Goal: Task Accomplishment & Management: Manage account settings

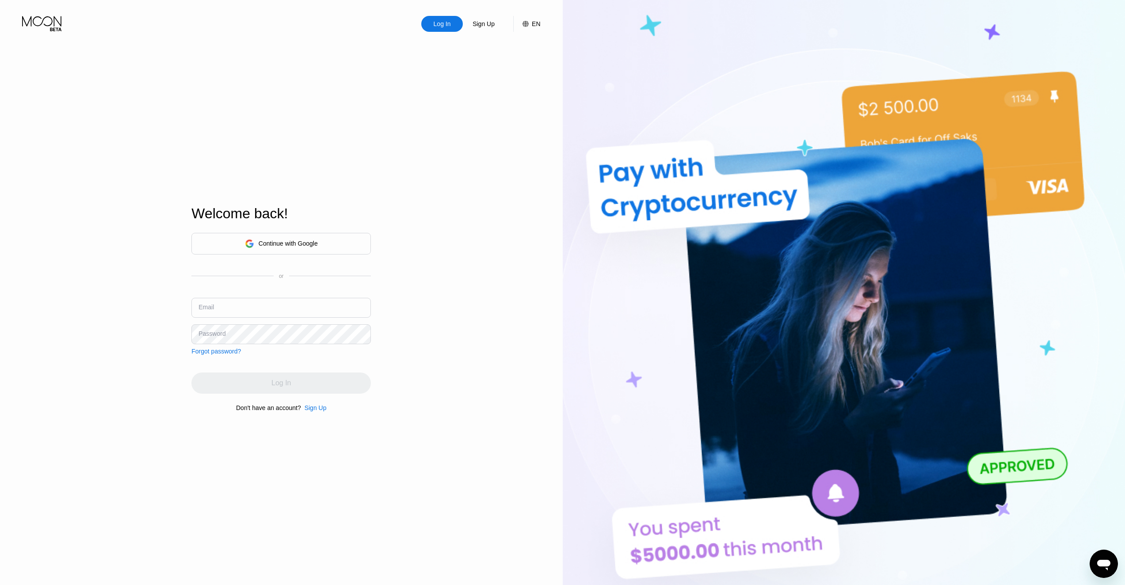
drag, startPoint x: 274, startPoint y: 308, endPoint x: 396, endPoint y: 328, distance: 123.3
click at [274, 308] on input "text" at bounding box center [281, 308] width 180 height 20
paste input "Kirillts3126@gmail.com"
type input "Kirillts3126@gmail.com"
click at [264, 393] on div "Log In" at bounding box center [281, 383] width 180 height 21
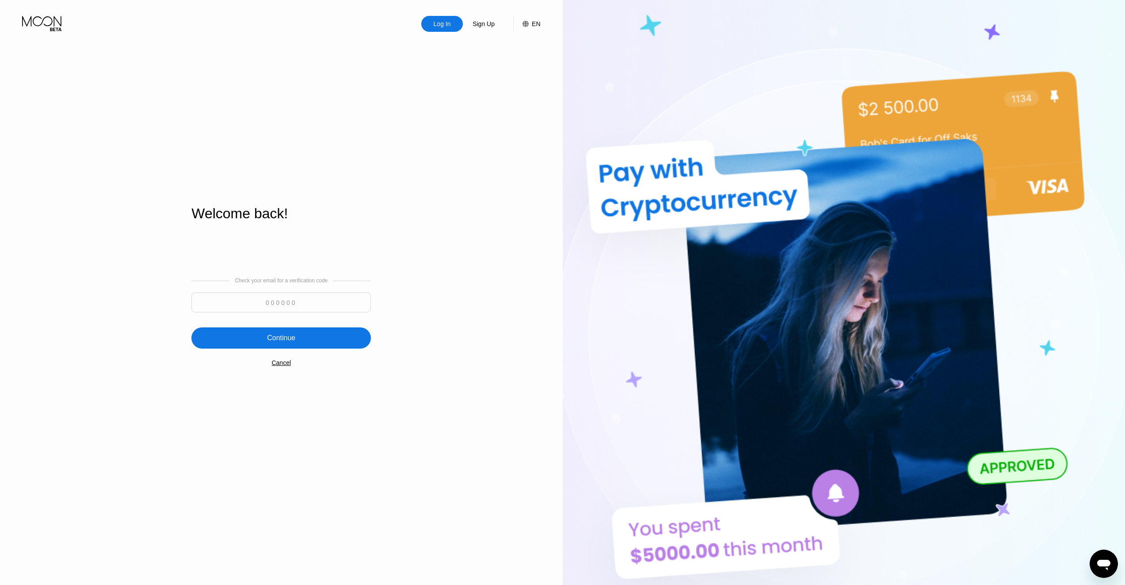
click at [254, 317] on div at bounding box center [281, 305] width 180 height 24
click at [262, 308] on input at bounding box center [281, 303] width 180 height 20
paste input "155487"
type input "155487"
click at [278, 342] on div "Continue" at bounding box center [281, 338] width 28 height 9
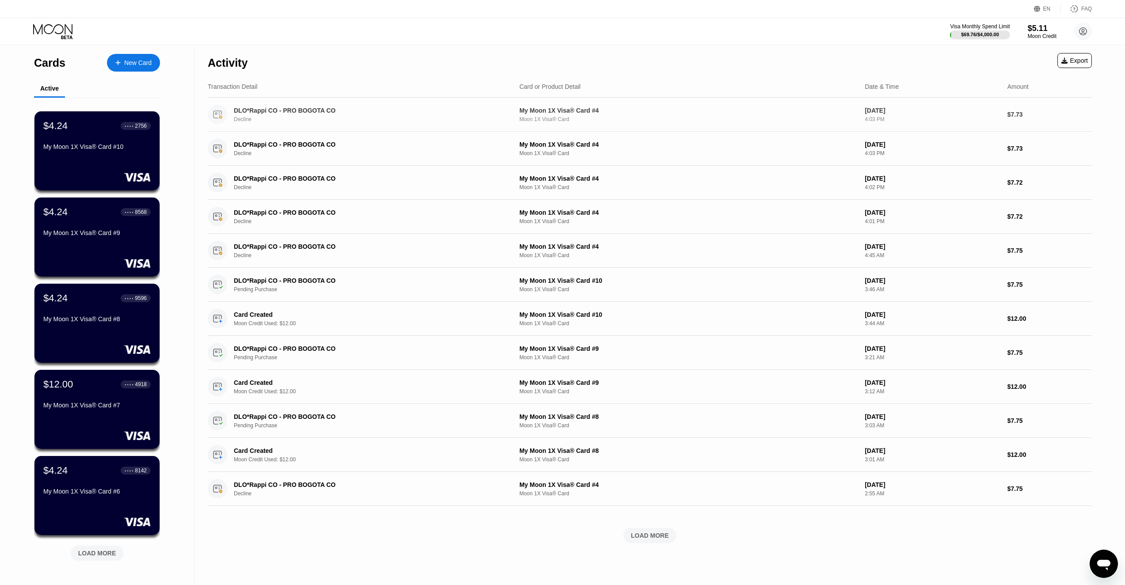
click at [327, 114] on div "DLO*Rappi CO - PRO BOGOTA CO" at bounding box center [361, 110] width 255 height 7
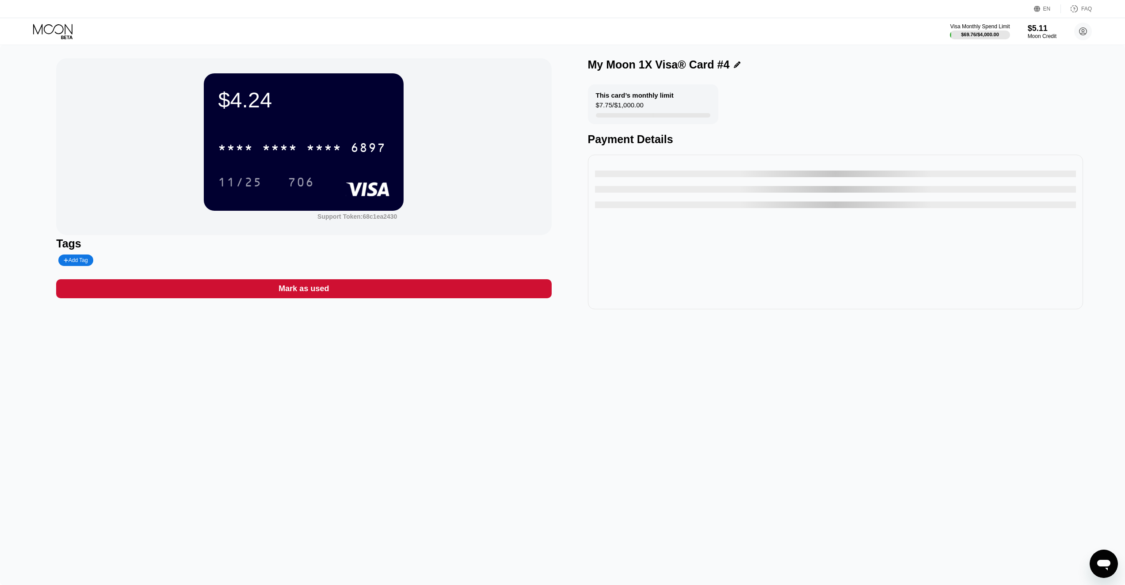
click at [11, 0] on div "EN Language English Save FAQ" at bounding box center [562, 9] width 1125 height 18
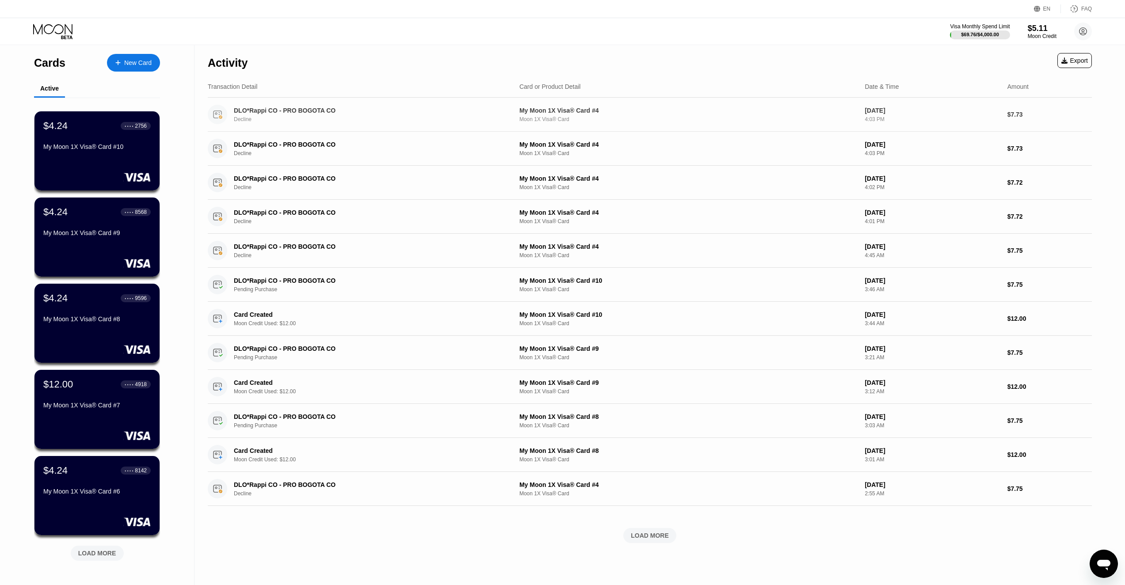
click at [247, 111] on div "DLO*Rappi CO - PRO BOGOTA CO" at bounding box center [361, 110] width 255 height 7
click at [97, 136] on div "$4.24 ● ● ● ● 2756 My Moon 1X Visa® Card #10" at bounding box center [97, 137] width 108 height 34
click at [654, 538] on div "LOAD MORE" at bounding box center [650, 536] width 38 height 8
click at [653, 538] on div "DLO*Rappi CO - PRO BOGOTA CO Decline My Moon 1X Visa® Card #4 Moon 1X Visa® Car…" at bounding box center [650, 523] width 884 height 34
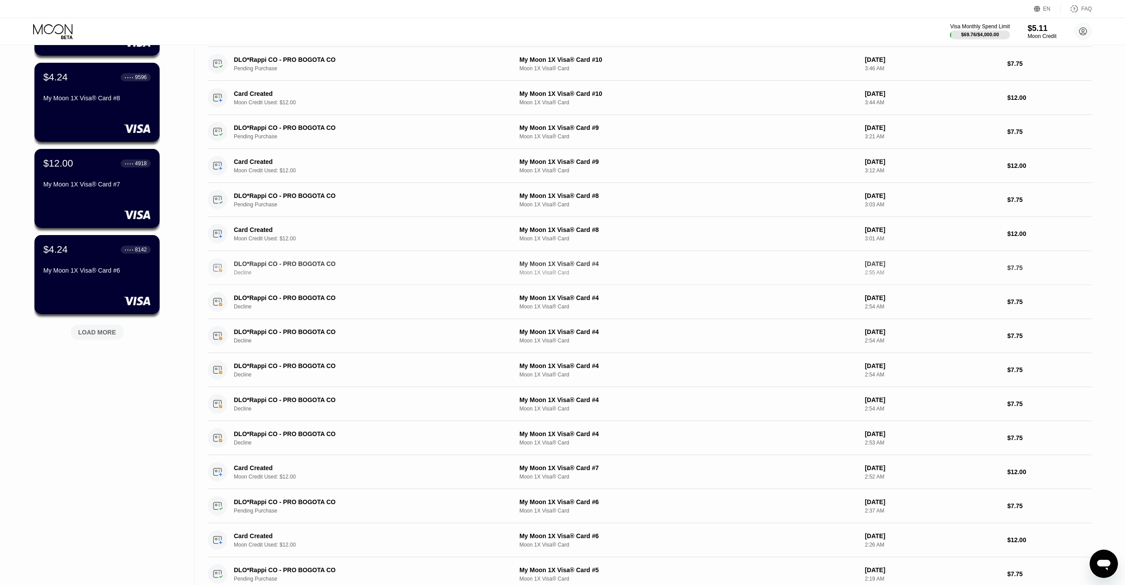
scroll to position [486, 0]
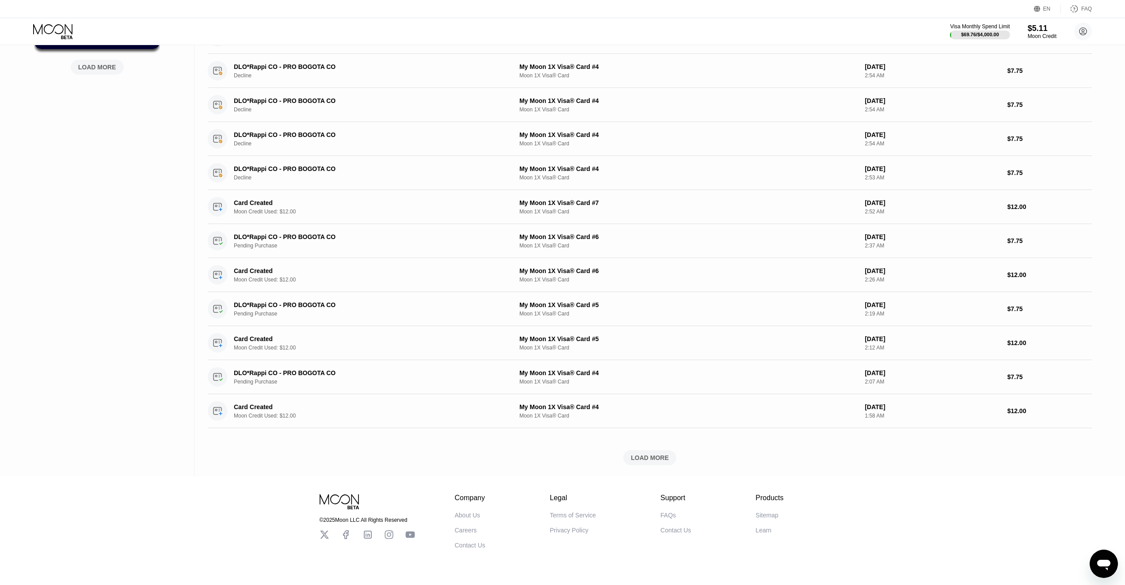
click at [644, 469] on div "Activity Export Transaction Detail Card or Product Detail Date & Time Amount DL…" at bounding box center [650, 18] width 884 height 918
click at [645, 460] on div "LOAD MORE" at bounding box center [650, 458] width 38 height 8
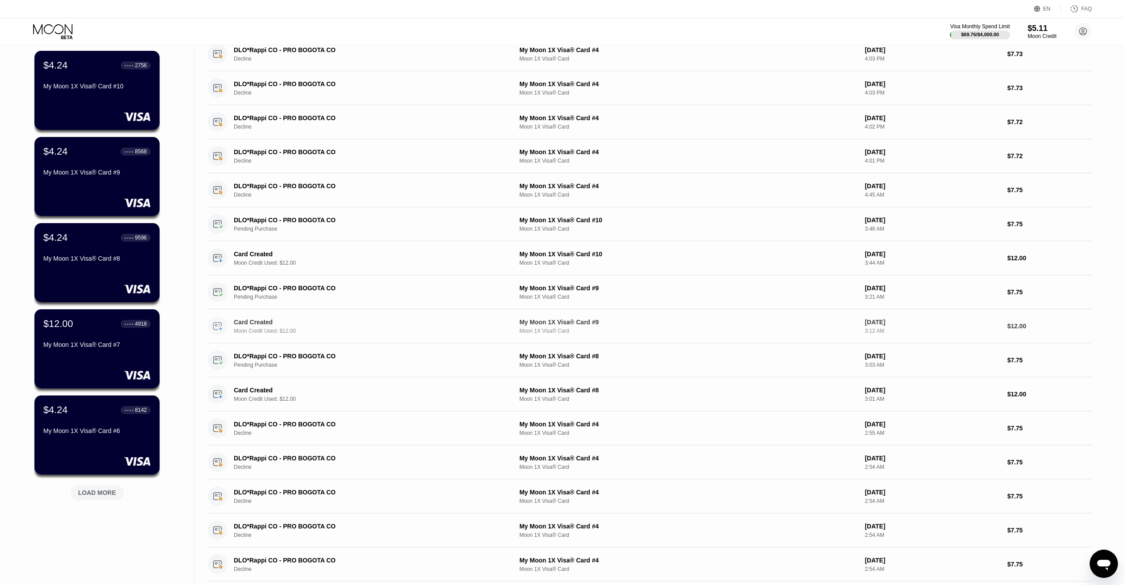
scroll to position [0, 0]
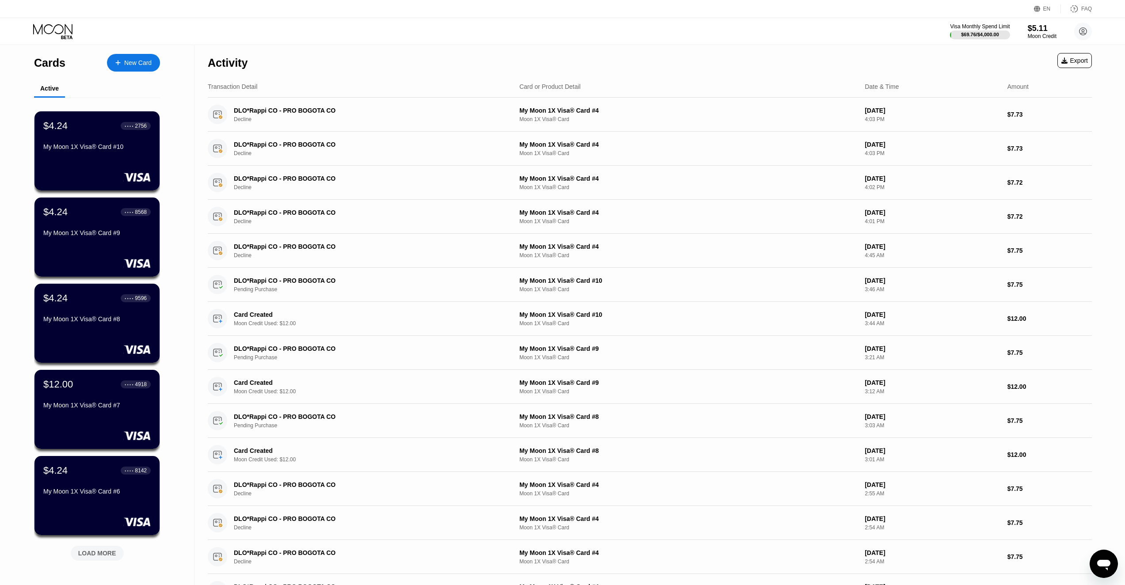
click at [99, 165] on div "$4.24 ● ● ● ● 2756 My Moon 1X Visa® Card #10" at bounding box center [96, 150] width 125 height 79
click at [112, 236] on div "My Moon 1X Visa® Card #9" at bounding box center [97, 232] width 108 height 7
click at [128, 320] on div "My Moon 1X Visa® Card #8" at bounding box center [97, 319] width 108 height 7
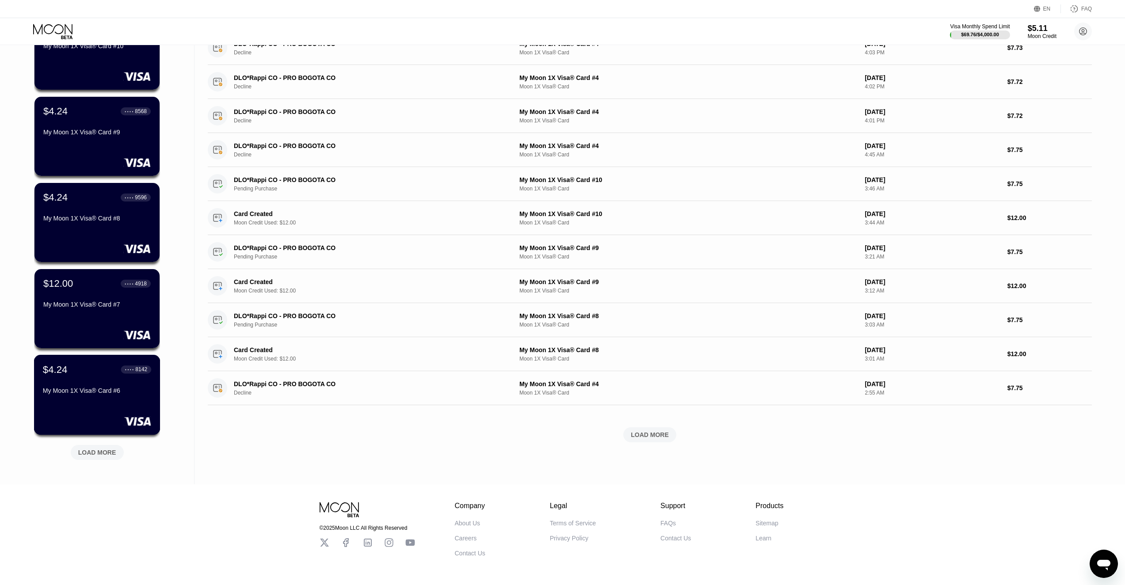
scroll to position [133, 0]
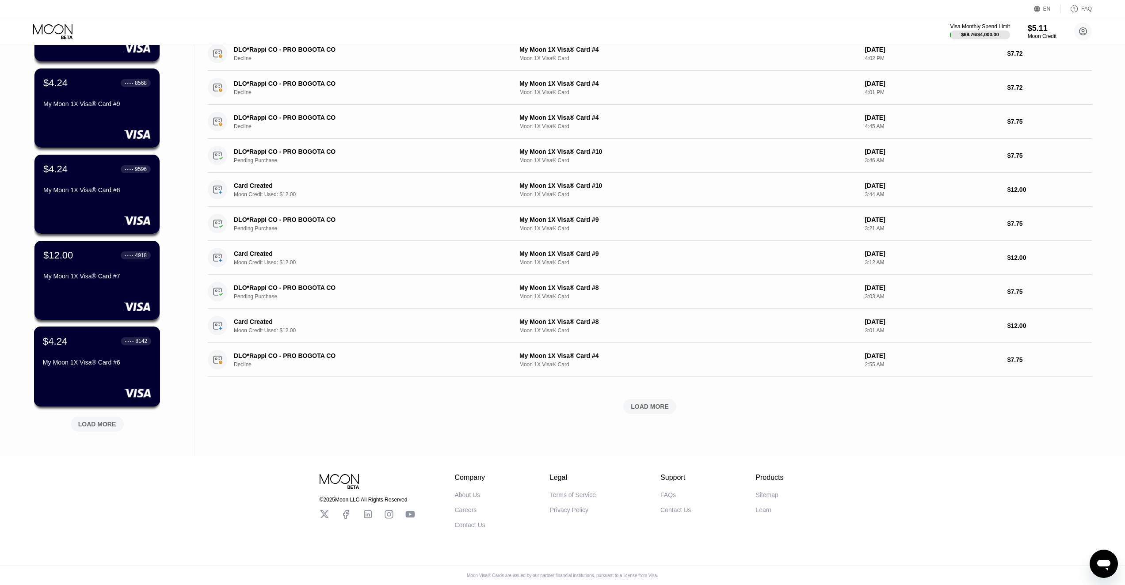
click at [101, 356] on div "$4.24 ● ● ● ● 8142 My Moon 1X Visa® Card #6" at bounding box center [97, 353] width 108 height 34
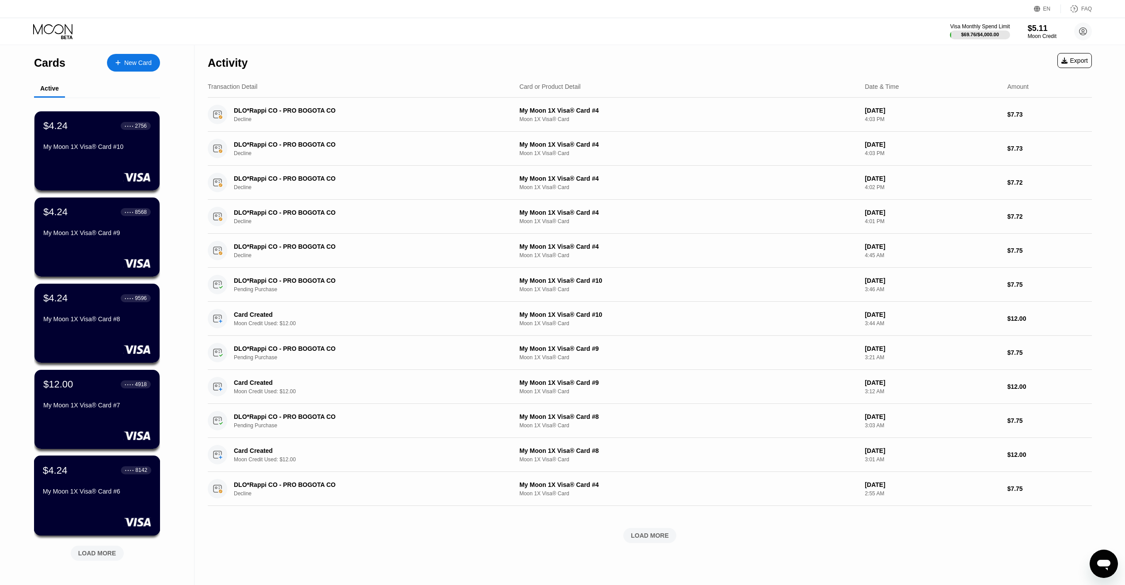
click at [94, 485] on div "$4.24 ● ● ● ● 8142 My Moon 1X Visa® Card #6" at bounding box center [97, 482] width 108 height 34
click at [69, 394] on div "$12.00 ● ● ● ● 4918 My Moon 1X Visa® Card #7" at bounding box center [97, 395] width 108 height 34
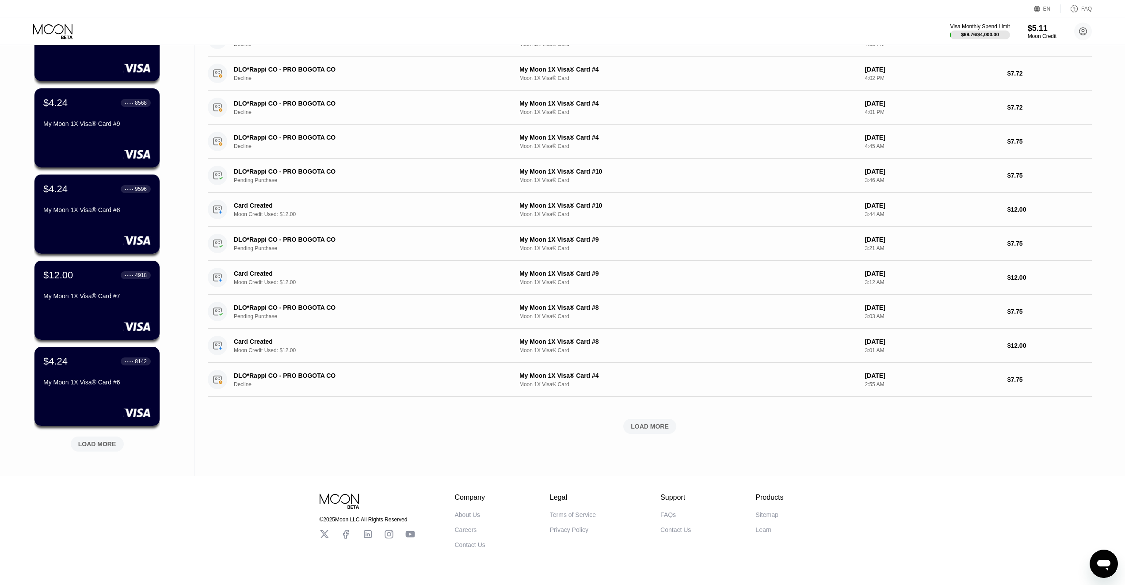
scroll to position [133, 0]
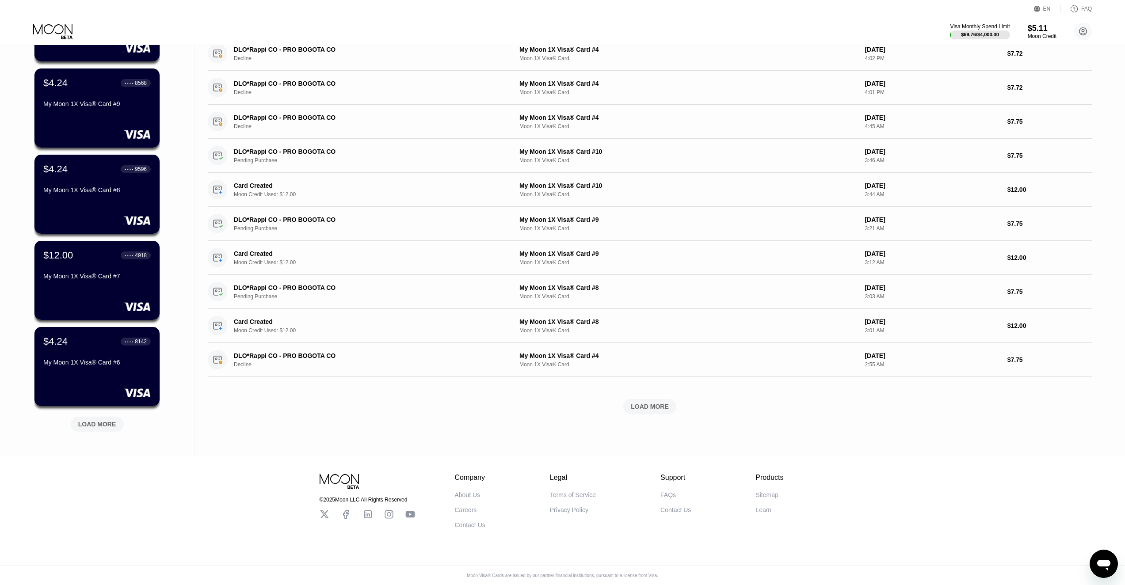
click at [100, 424] on div "LOAD MORE" at bounding box center [97, 424] width 38 height 8
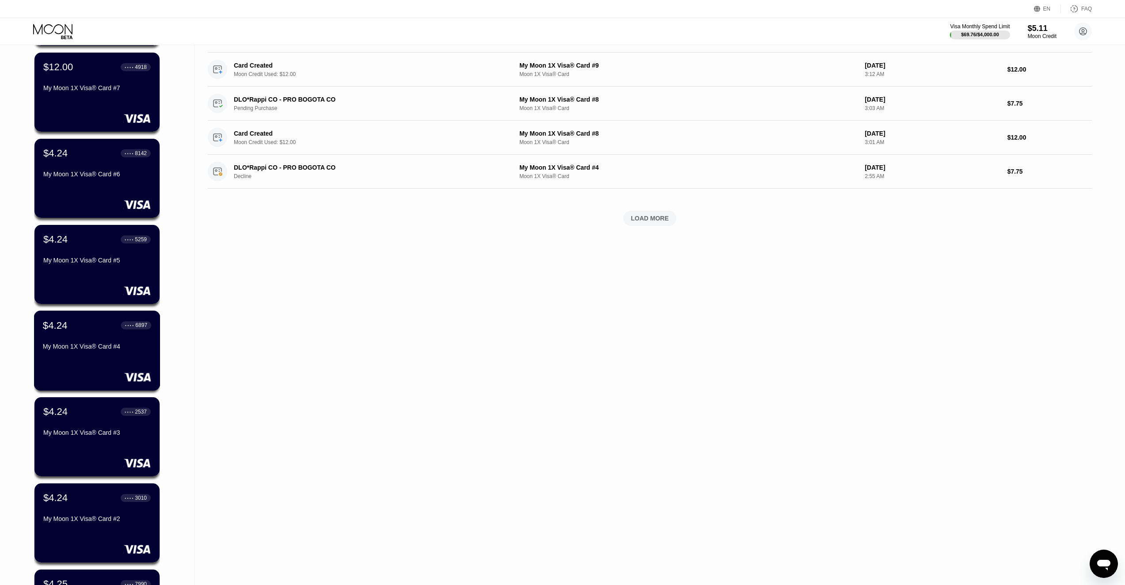
scroll to position [486, 0]
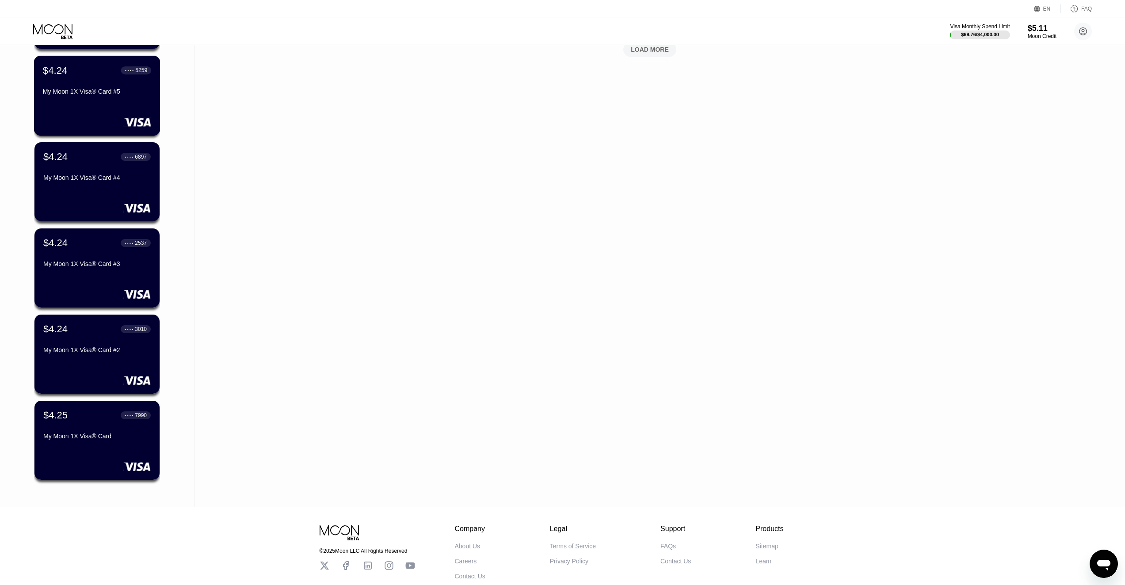
click at [107, 95] on div "My Moon 1X Visa® Card #5" at bounding box center [97, 91] width 108 height 7
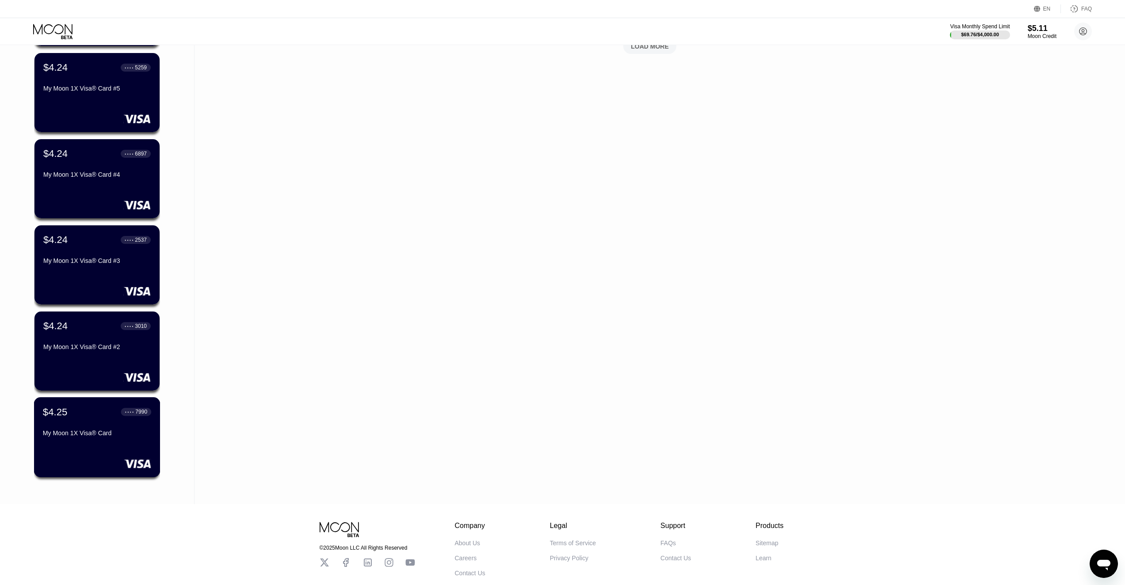
scroll to position [546, 0]
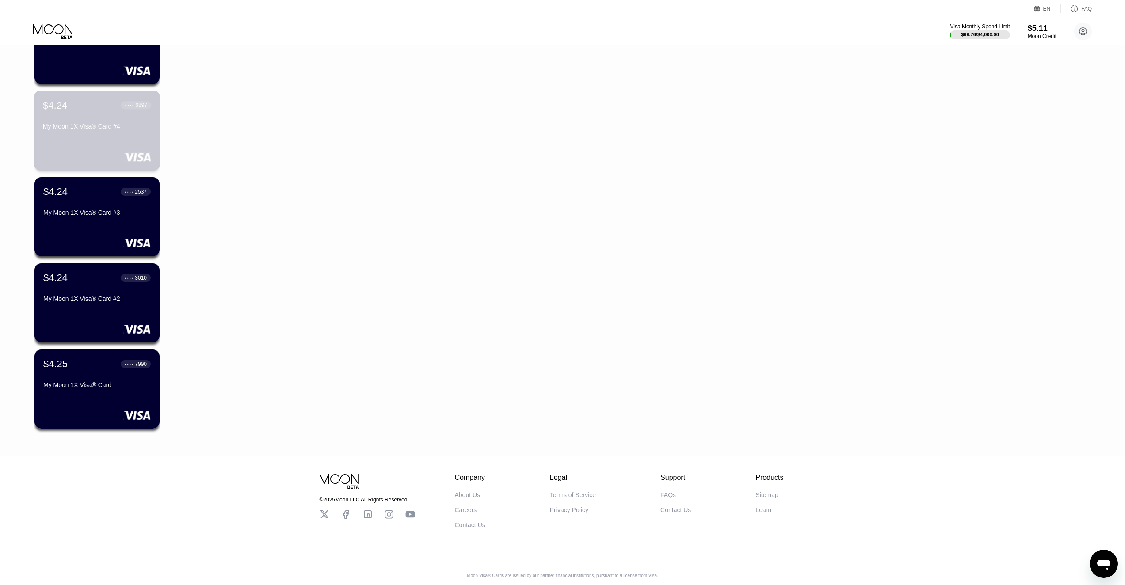
click at [86, 116] on div "$4.24 ● ● ● ● 6897 My Moon 1X Visa® Card #4" at bounding box center [97, 116] width 108 height 34
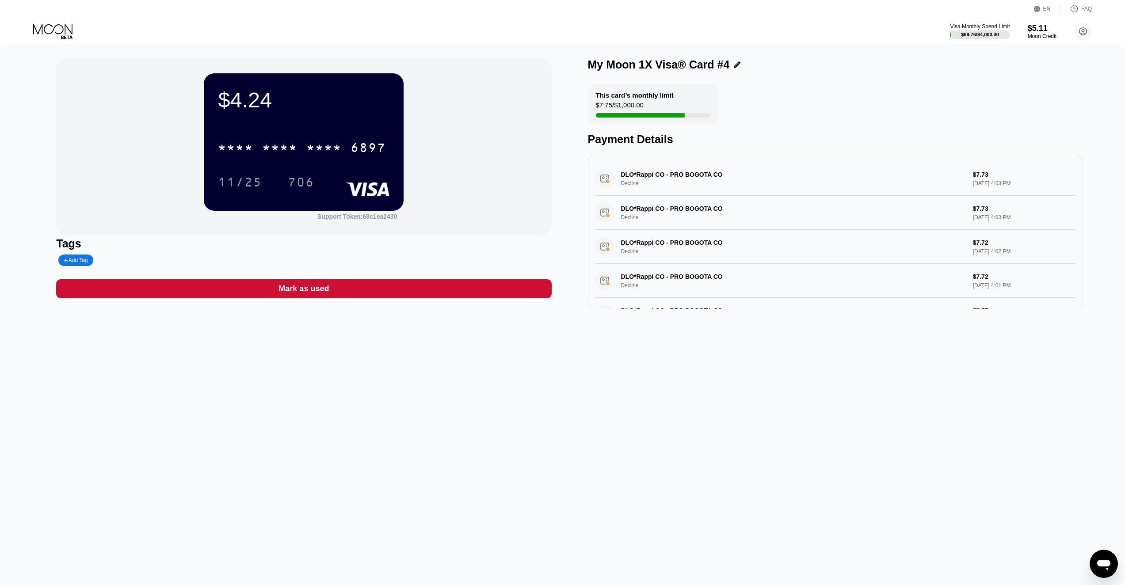
drag, startPoint x: 1084, startPoint y: 184, endPoint x: 1077, endPoint y: 209, distance: 26.1
click at [1077, 212] on div "$4.24 * * * * * * * * * * * * 6897 11/25 706 Support Token: 68c1ea2430 Tags Add…" at bounding box center [562, 315] width 1125 height 540
click at [1082, 195] on div "DLO*Rappi CO - PRO BOGOTA CO Decline $7.73 Sep 24, 2025 4:03 PM DLO*Rappi CO - …" at bounding box center [835, 232] width 495 height 155
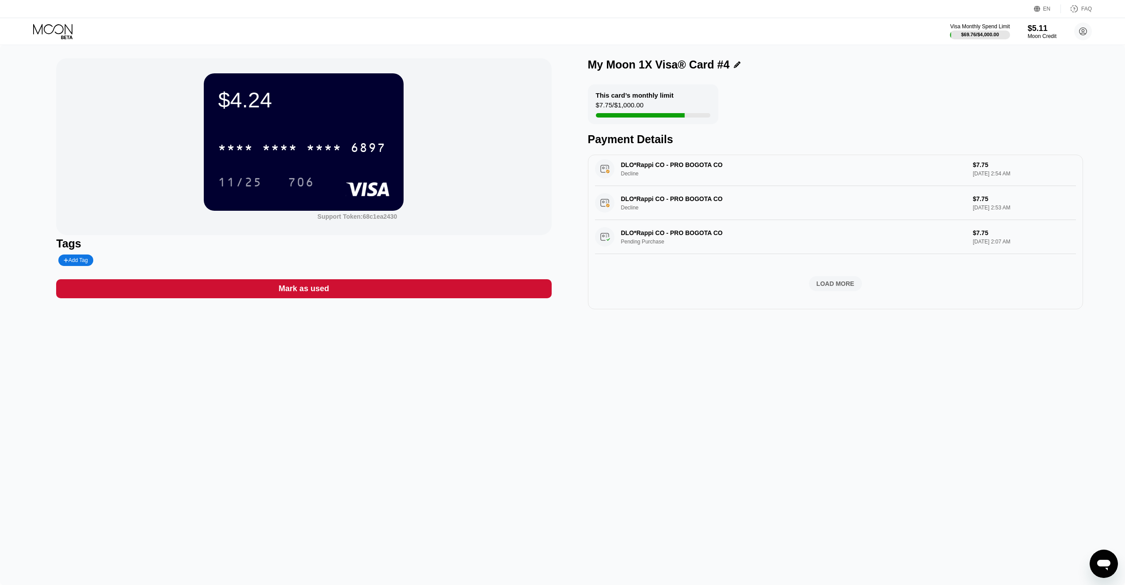
scroll to position [323, 0]
click at [839, 282] on div "LOAD MORE" at bounding box center [836, 284] width 38 height 8
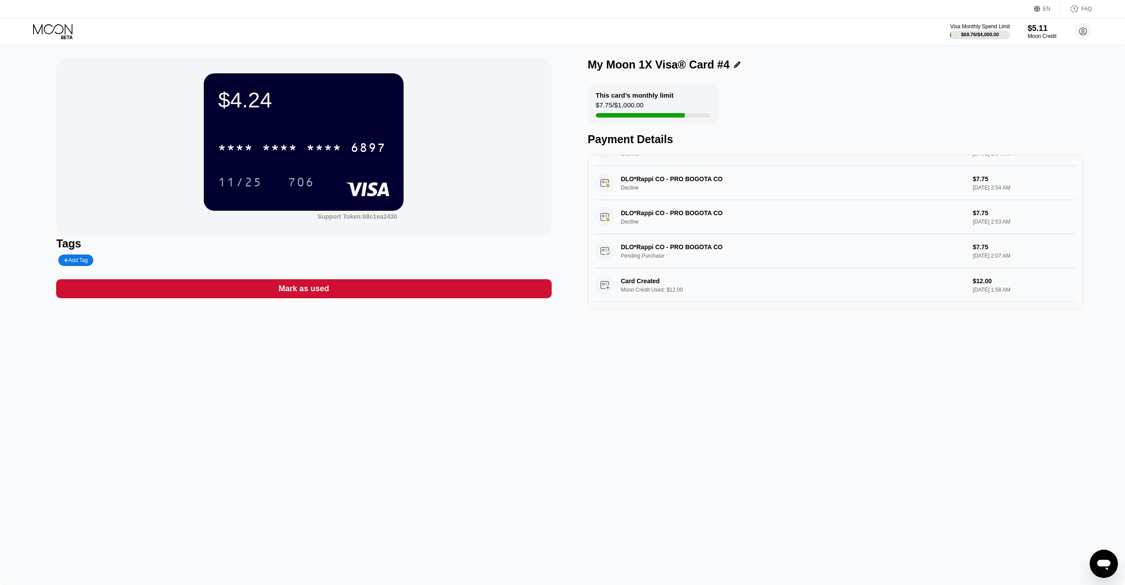
drag, startPoint x: 1085, startPoint y: 289, endPoint x: 1082, endPoint y: 298, distance: 9.4
click at [1084, 299] on div "$4.24 * * * * * * * * * * * * 6897 11/25 706 Support Token: 68c1ea2430 Tags Add…" at bounding box center [562, 315] width 1125 height 540
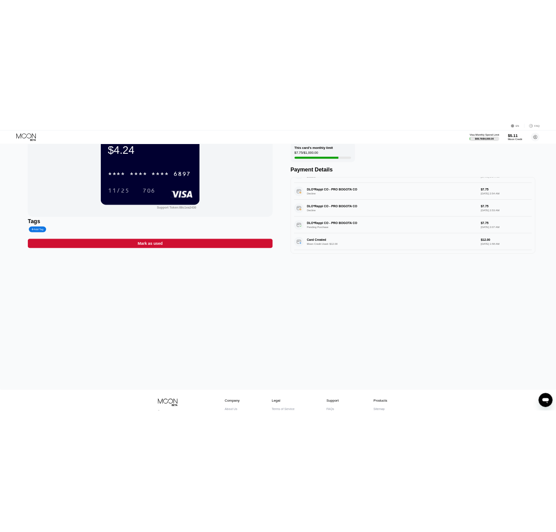
scroll to position [0, 0]
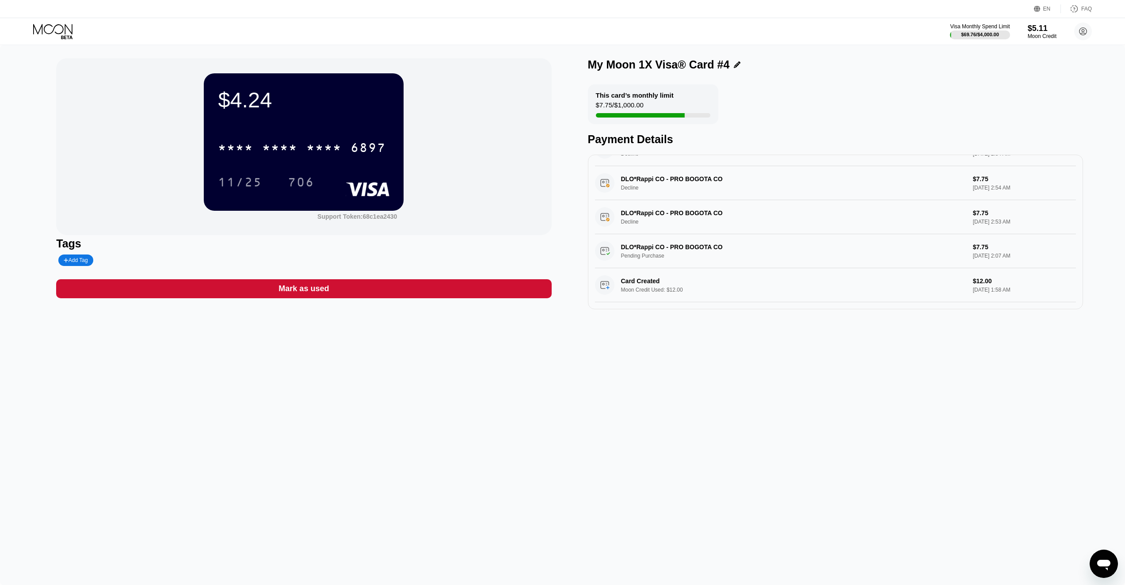
click at [510, 425] on div "$4.24 * * * * * * * * * * * * 6897 11/25 706 Support Token: 68c1ea2430 Tags Add…" at bounding box center [562, 315] width 1125 height 540
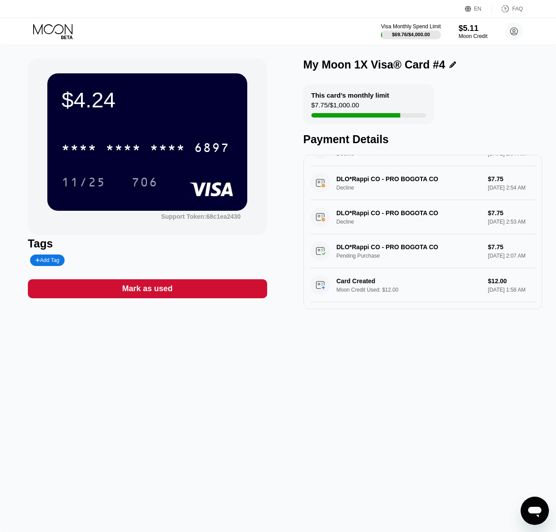
scroll to position [351, 0]
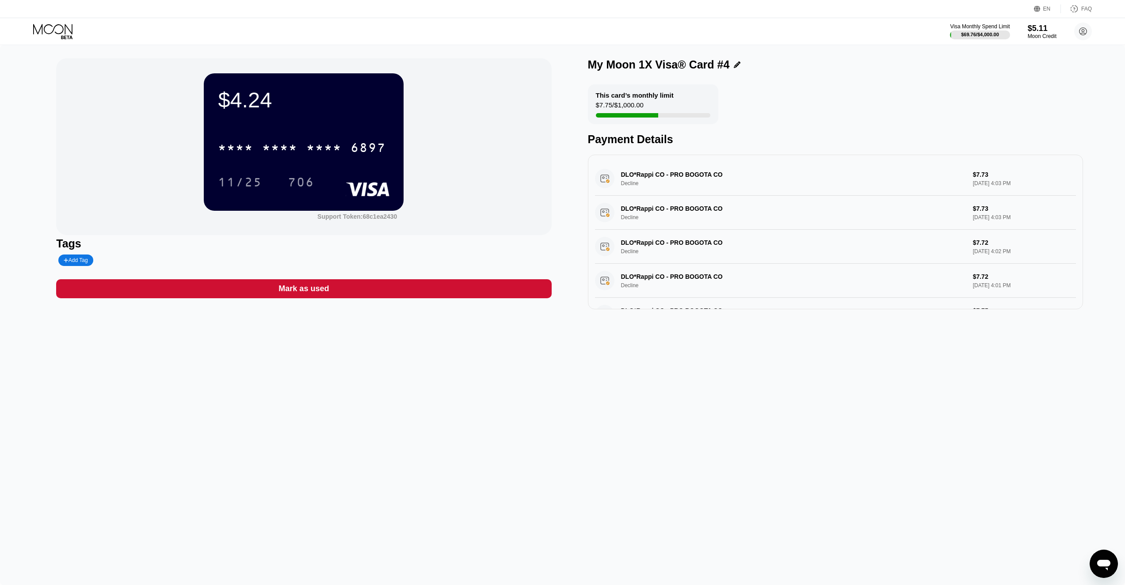
click at [51, 35] on icon at bounding box center [53, 31] width 41 height 15
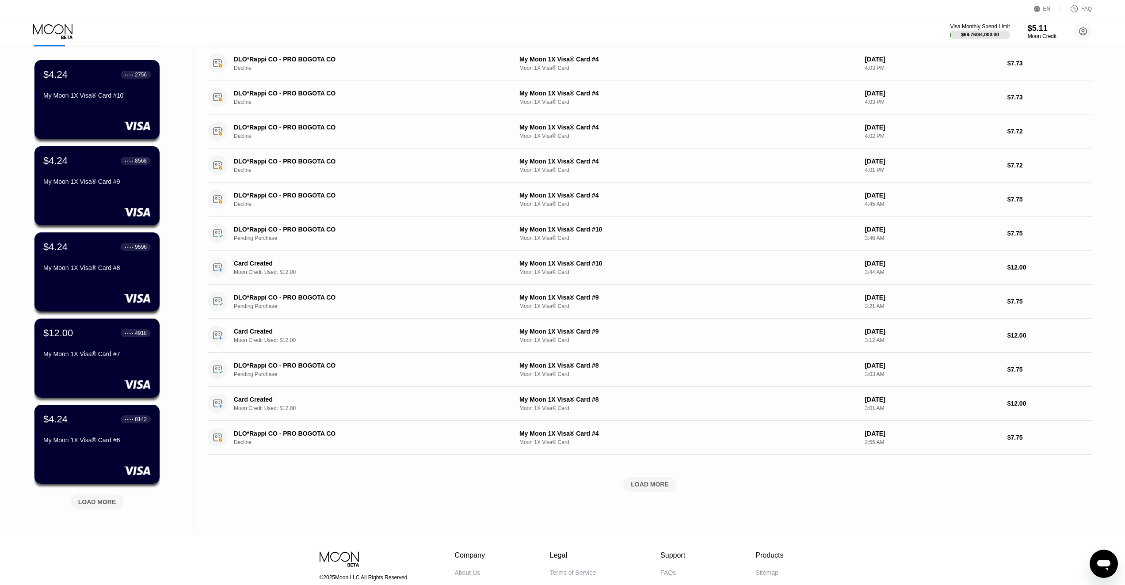
scroll to position [136, 0]
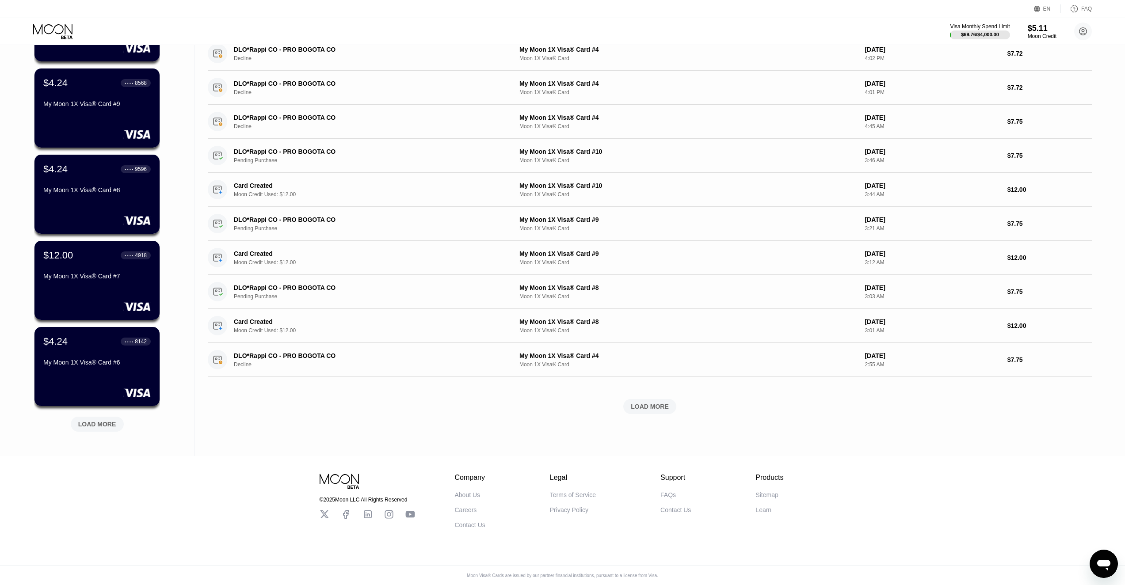
click at [84, 417] on div "LOAD MORE" at bounding box center [97, 424] width 53 height 15
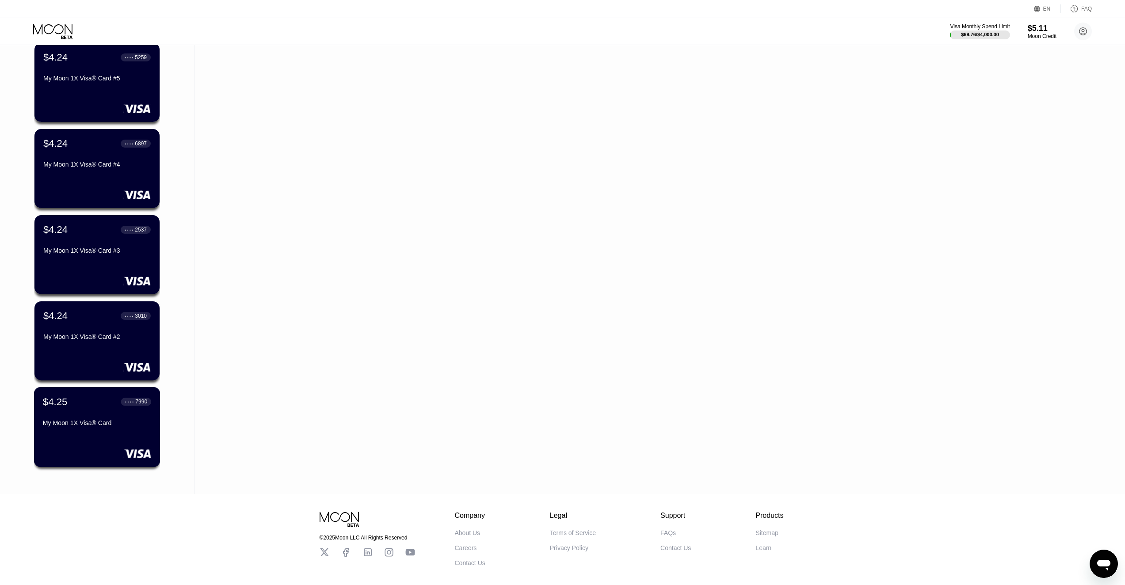
scroll to position [546, 0]
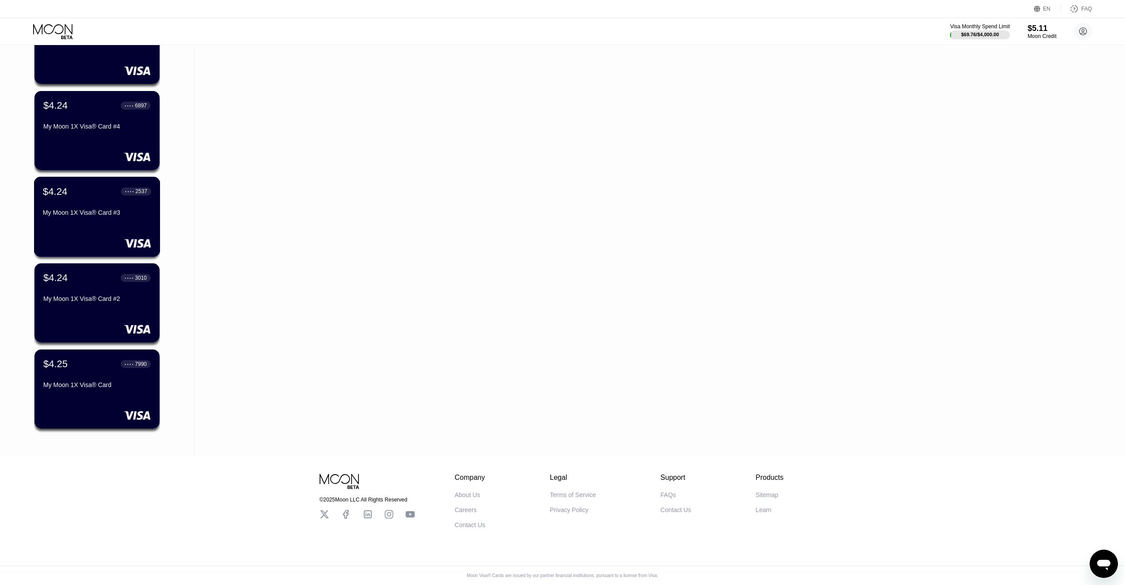
click at [88, 191] on div "$4.24 ● ● ● ● 2537" at bounding box center [97, 191] width 108 height 11
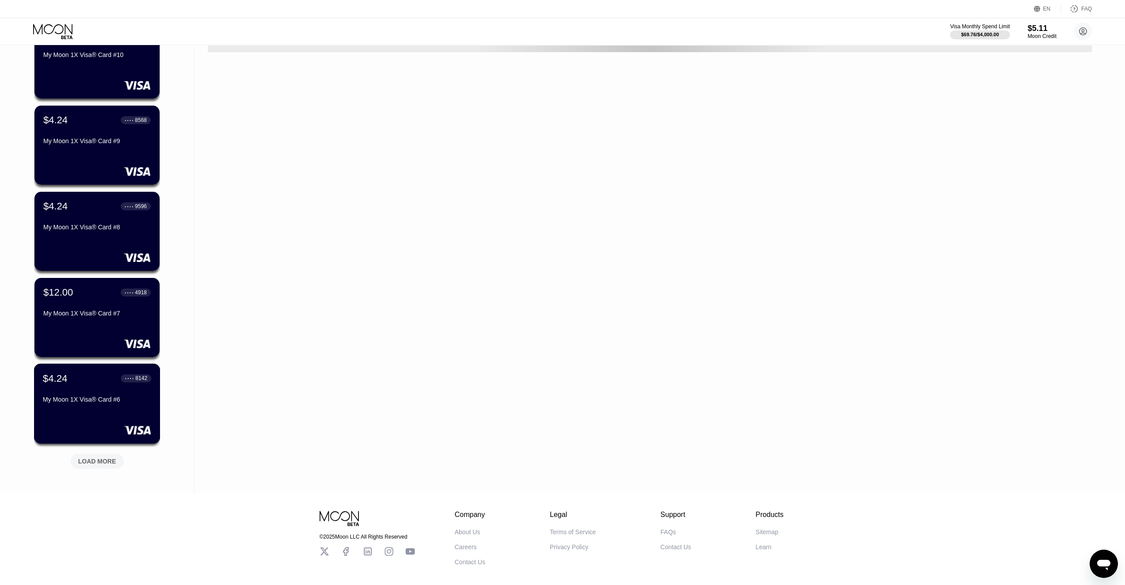
scroll to position [136, 0]
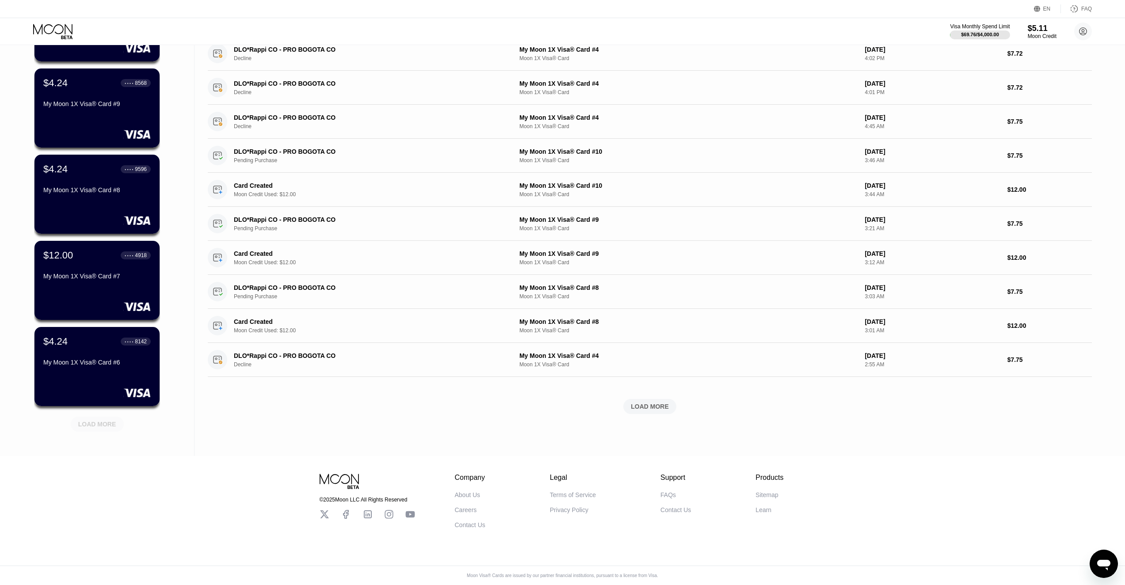
click at [96, 420] on div "LOAD MORE" at bounding box center [97, 424] width 38 height 8
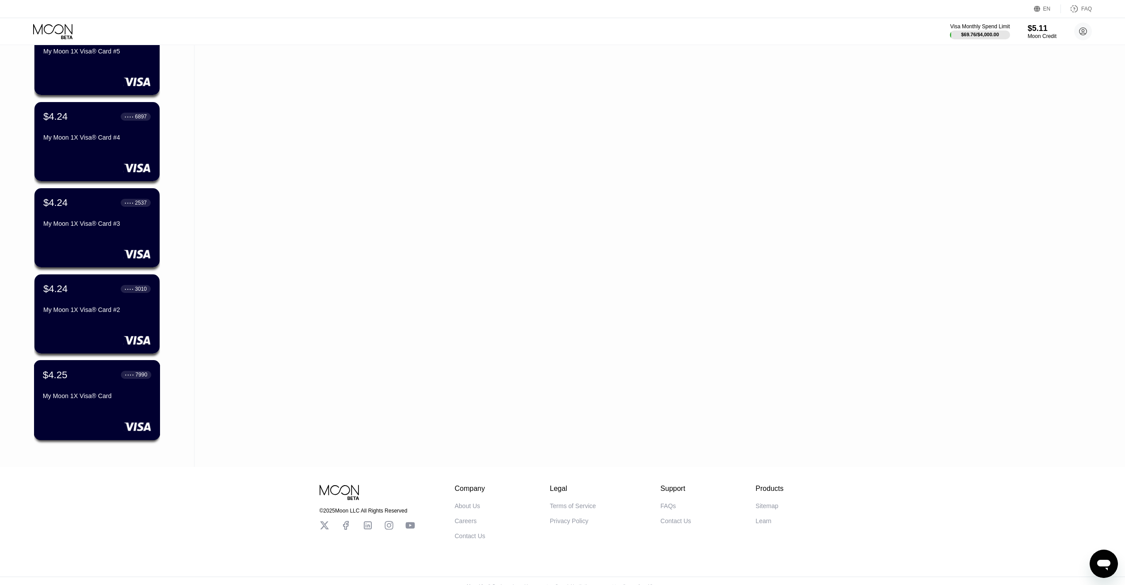
scroll to position [546, 0]
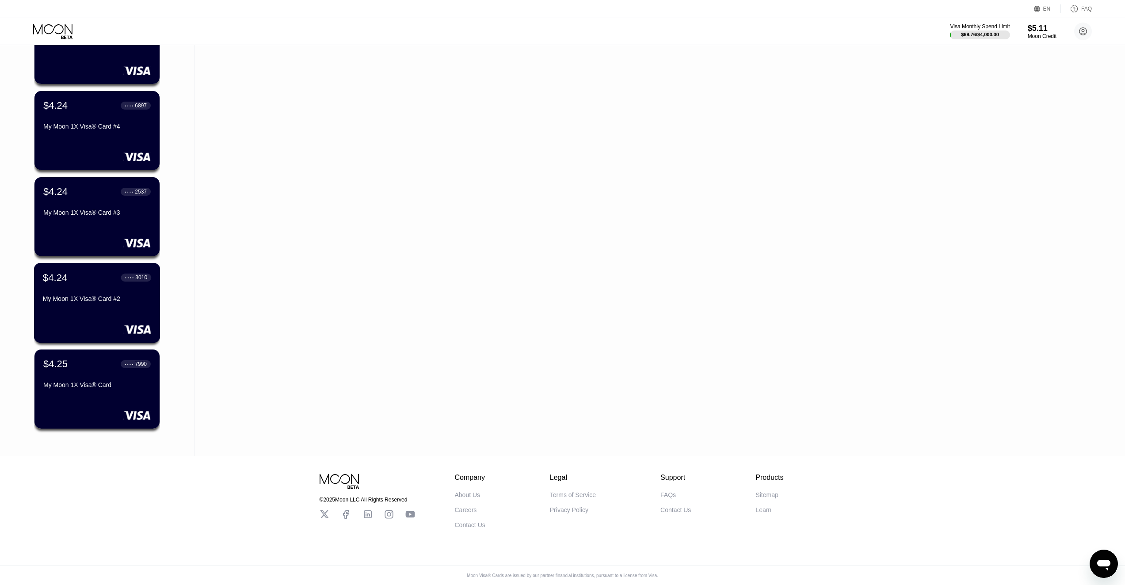
click at [93, 290] on div "$4.24 ● ● ● ● 3010 My Moon 1X Visa® Card #2" at bounding box center [97, 289] width 108 height 34
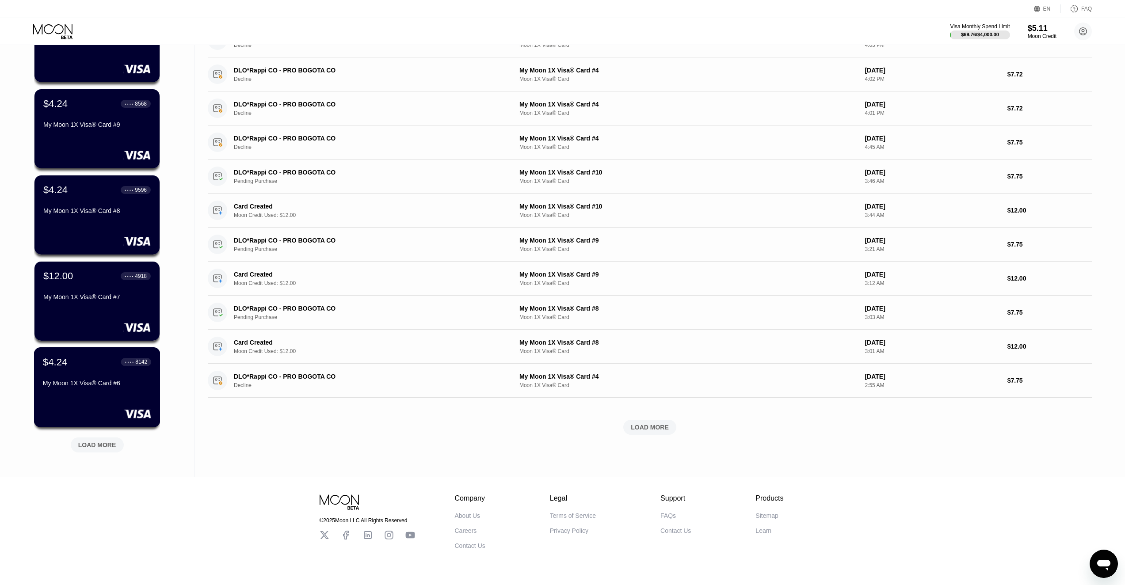
scroll to position [136, 0]
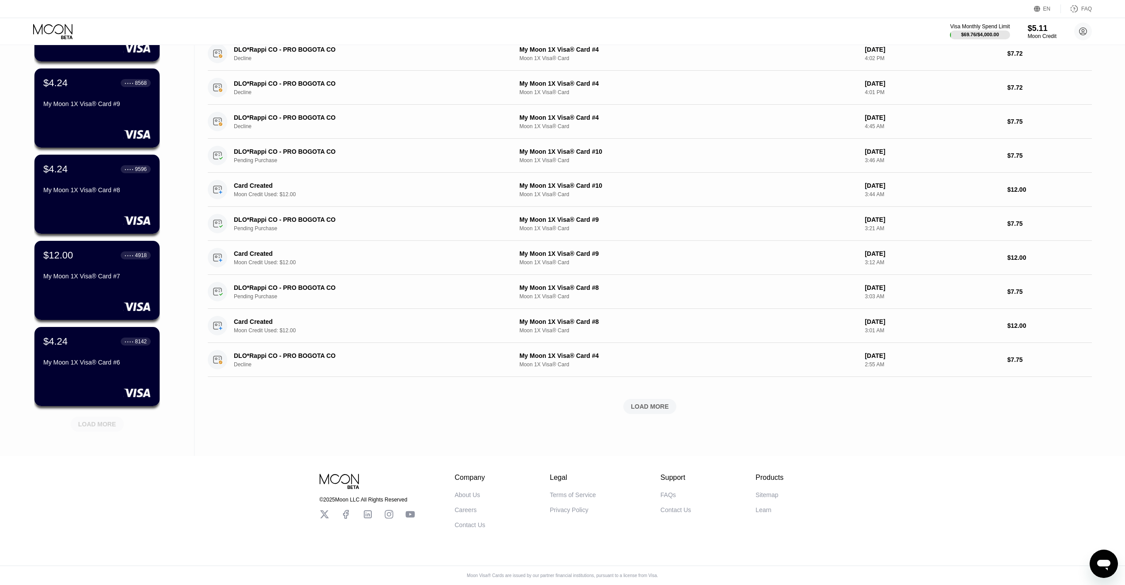
click at [105, 420] on div "LOAD MORE" at bounding box center [97, 424] width 38 height 8
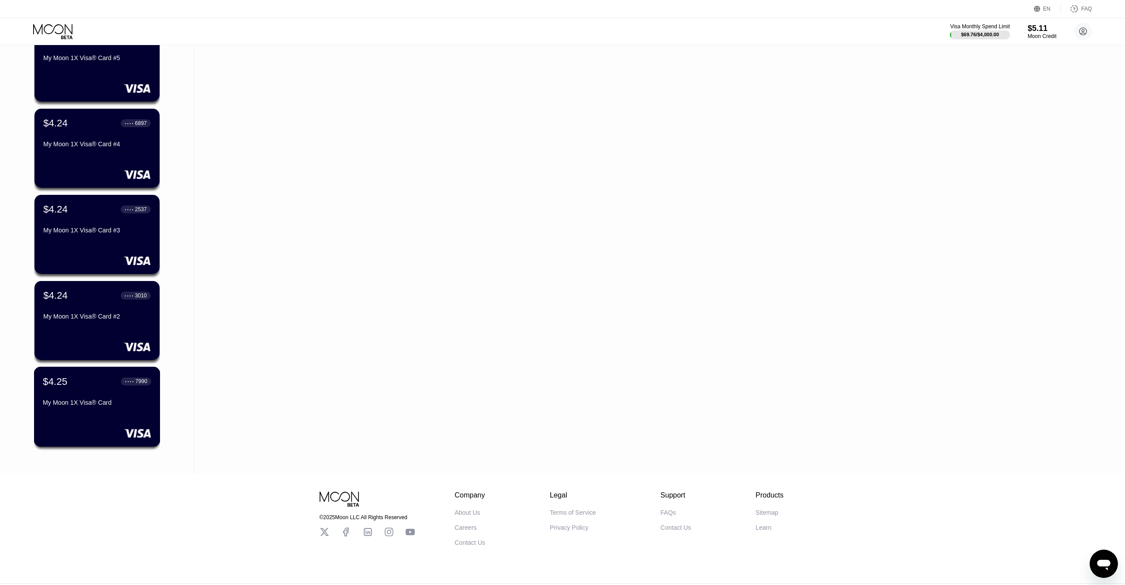
scroll to position [546, 0]
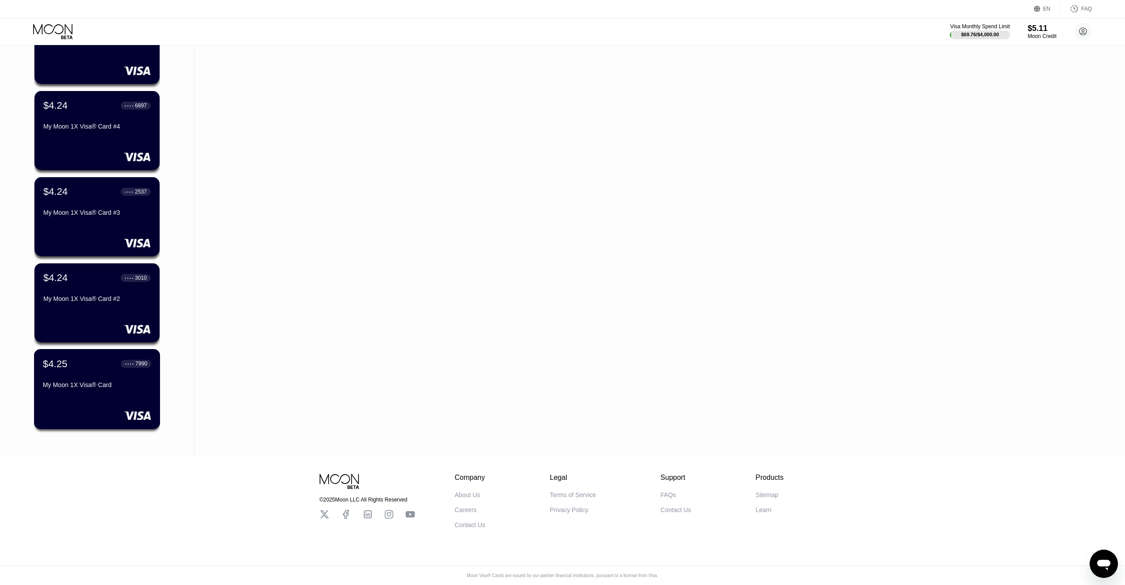
click at [97, 398] on div "$4.25 ● ● ● ● 7990 My Moon 1X Visa® Card" at bounding box center [97, 389] width 126 height 80
